Goal: Information Seeking & Learning: Learn about a topic

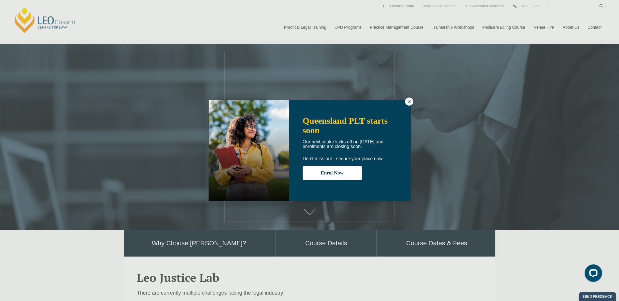
click at [413, 103] on button at bounding box center [409, 102] width 8 height 8
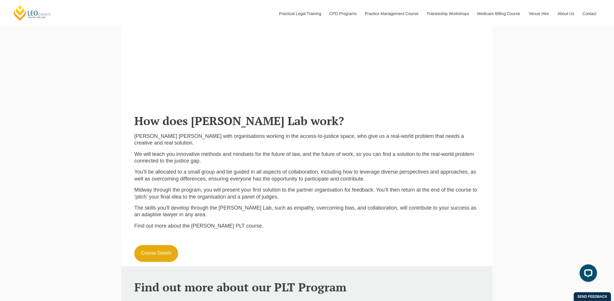
scroll to position [436, 0]
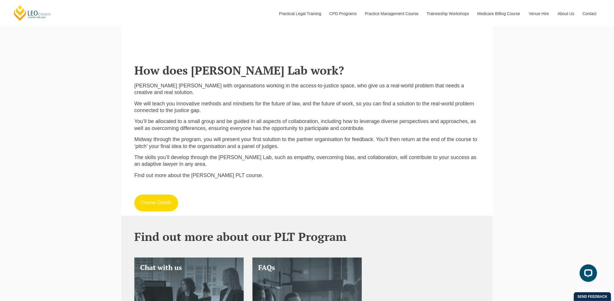
click at [160, 204] on link "Course Details" at bounding box center [156, 203] width 44 height 17
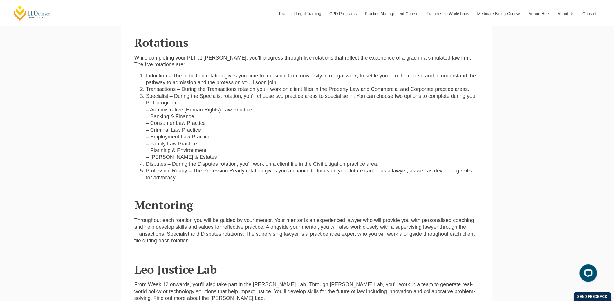
scroll to position [1105, 0]
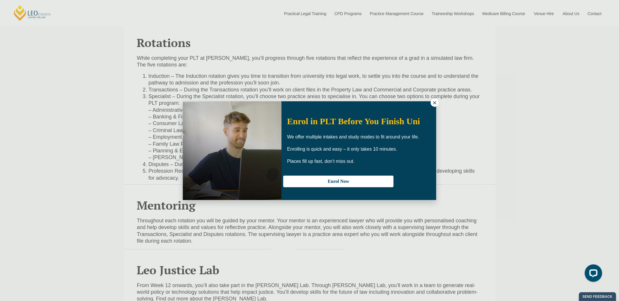
click at [439, 103] on div "Enrol in PLT Before You Finish Uni We offer multiple intakes and study modes to…" at bounding box center [309, 150] width 619 height 301
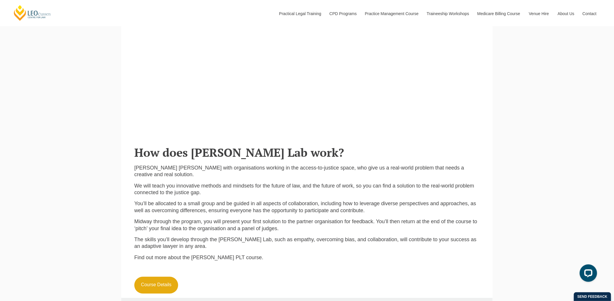
scroll to position [274, 0]
